Goal: Check status: Check status

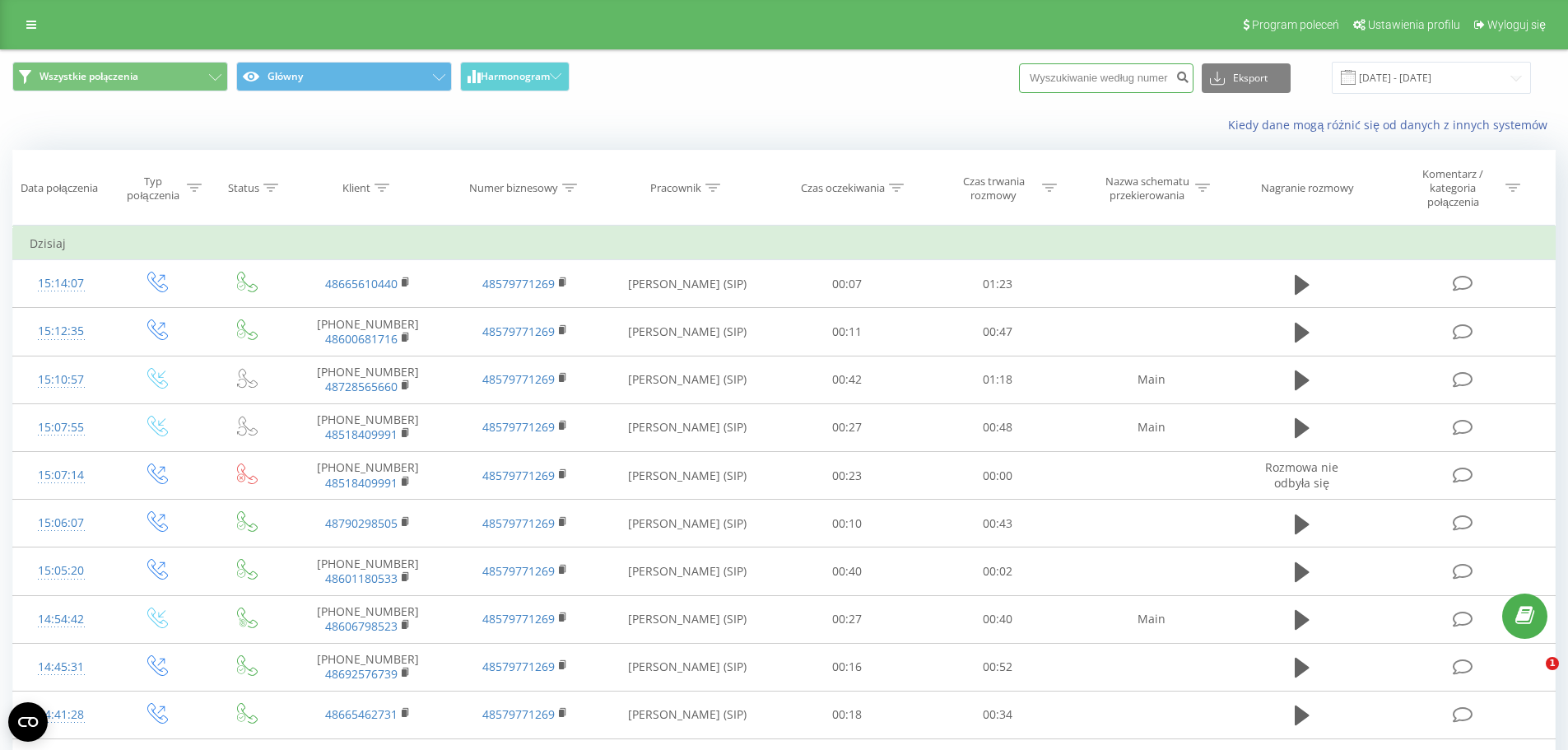
click at [1108, 73] on input at bounding box center [1106, 78] width 175 height 30
paste input "506 437 100"
type input "506 437 100"
click at [1191, 78] on button "submit" at bounding box center [1182, 78] width 22 height 30
